Goal: Check status: Check status

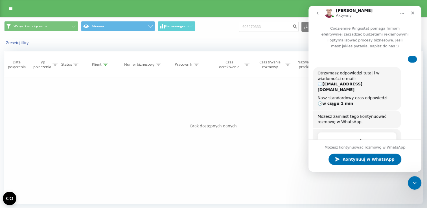
scroll to position [155, 0]
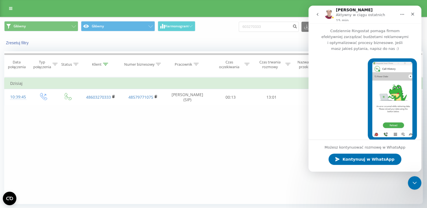
scroll to position [125, 0]
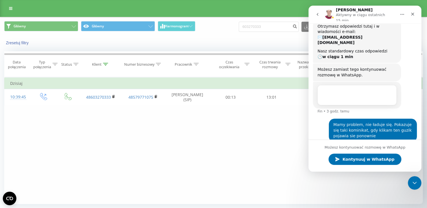
click at [386, 192] on div "Filtruj według warunków Jest równe Wprowadź wartość Anuluj OK Filtruj według wa…" at bounding box center [213, 140] width 419 height 127
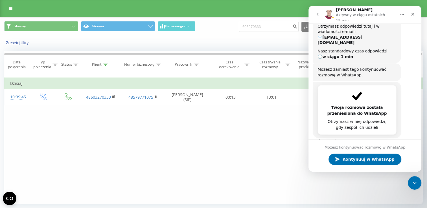
scroll to position [155, 0]
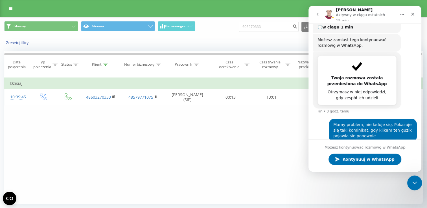
click at [417, 179] on div "Zamknij komunikator Intercom" at bounding box center [414, 183] width 14 height 14
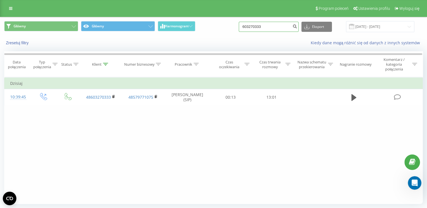
click at [278, 25] on input "603270333" at bounding box center [269, 27] width 60 height 10
drag, startPoint x: 283, startPoint y: 27, endPoint x: 230, endPoint y: 27, distance: 53.1
click at [230, 27] on div "Główny Główny Harmonogram 603270333 Eksport .csv .xls .xlsx 21.05.2025 - 21.08.…" at bounding box center [213, 26] width 419 height 11
click at [230, 124] on div "Filtruj według warunków Jest równe Wprowadź wartość Anuluj OK Filtruj według wa…" at bounding box center [213, 140] width 419 height 127
click at [297, 27] on icon "submit" at bounding box center [294, 25] width 5 height 3
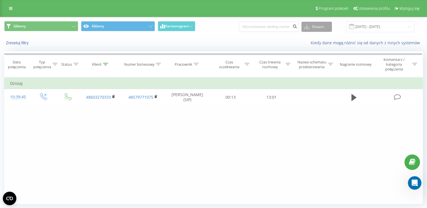
click at [323, 27] on button "Eksport" at bounding box center [316, 27] width 30 height 10
click at [225, 36] on div "Zresetuj filtry Kiedy dane mogą różnić się od danych z innych systemów" at bounding box center [213, 43] width 426 height 14
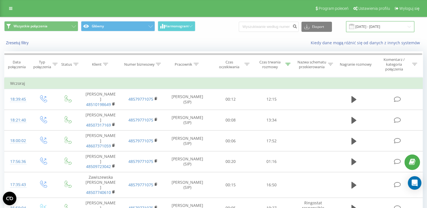
click at [371, 31] on input "[DATE] - [DATE]" at bounding box center [380, 26] width 68 height 11
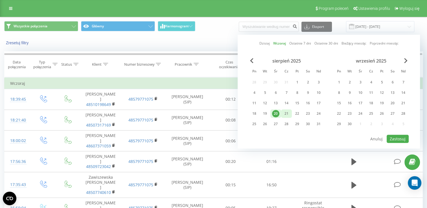
click at [290, 113] on div "21" at bounding box center [286, 113] width 7 height 7
click at [396, 137] on button "Zastosuj" at bounding box center [398, 139] width 22 height 8
type input "[DATE] - [DATE]"
